Goal: Transaction & Acquisition: Purchase product/service

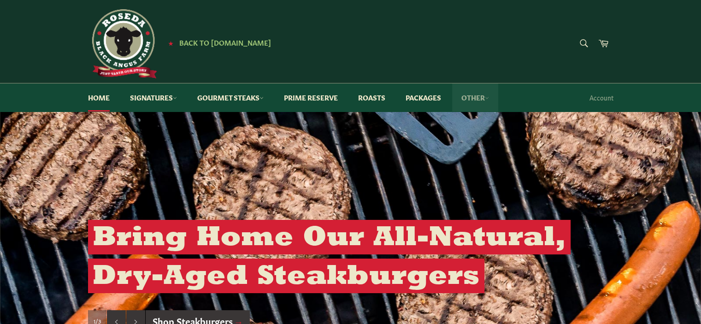
click at [481, 98] on link "Other" at bounding box center [475, 97] width 46 height 28
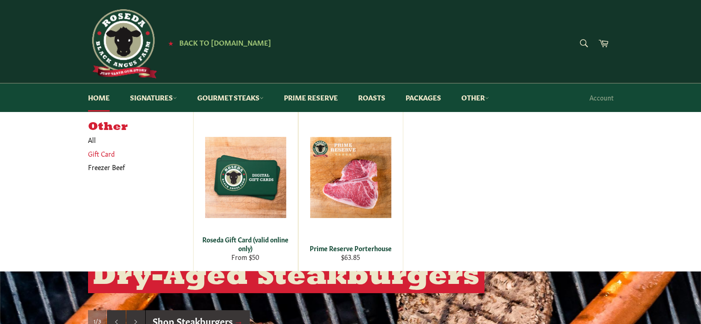
click at [110, 154] on link "Gift Card" at bounding box center [133, 153] width 100 height 13
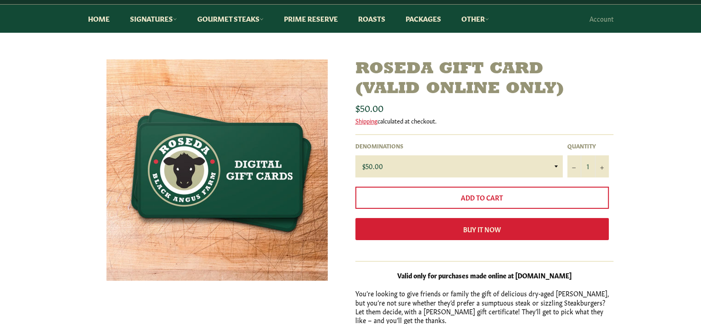
scroll to position [79, 0]
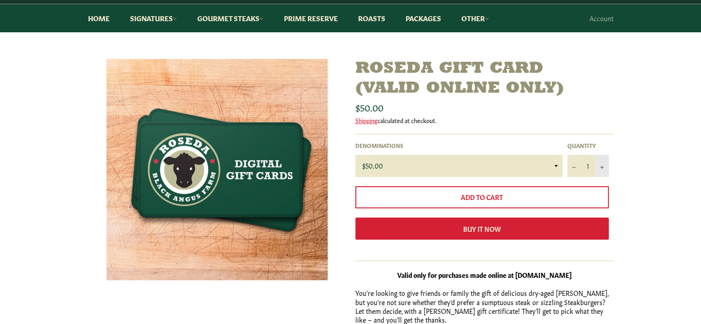
click at [601, 169] on button "+" at bounding box center [602, 166] width 14 height 22
type input "2"
click at [554, 166] on select "$50.00 $100.00 $125.00 $150.00 $200.00 $250.00 $500.00" at bounding box center [458, 166] width 207 height 22
select select "$250.00"
click at [355, 155] on select "$50.00 $100.00 $125.00 $150.00 $200.00 $250.00 $500.00" at bounding box center [458, 166] width 207 height 22
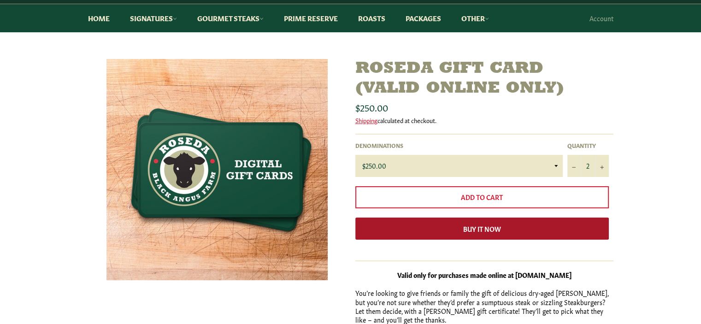
click at [452, 227] on button "Buy it now" at bounding box center [482, 229] width 254 height 22
